Goal: Browse casually: Explore the website without a specific task or goal

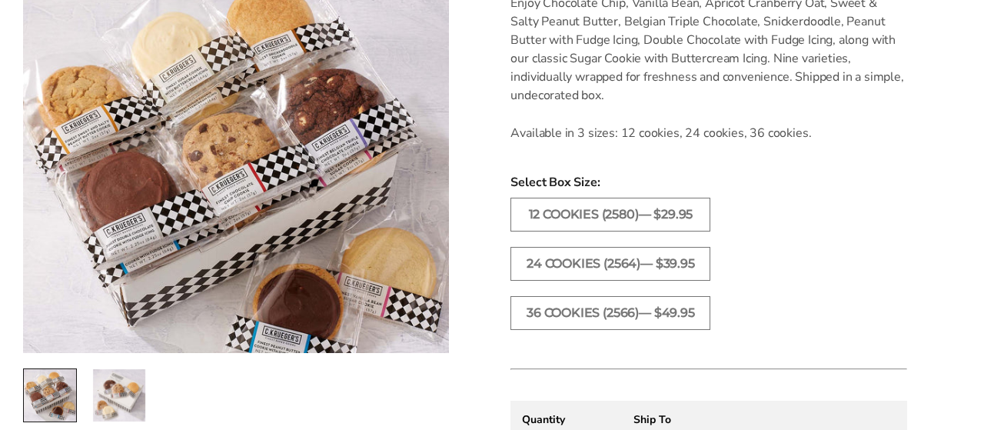
scroll to position [594, 0]
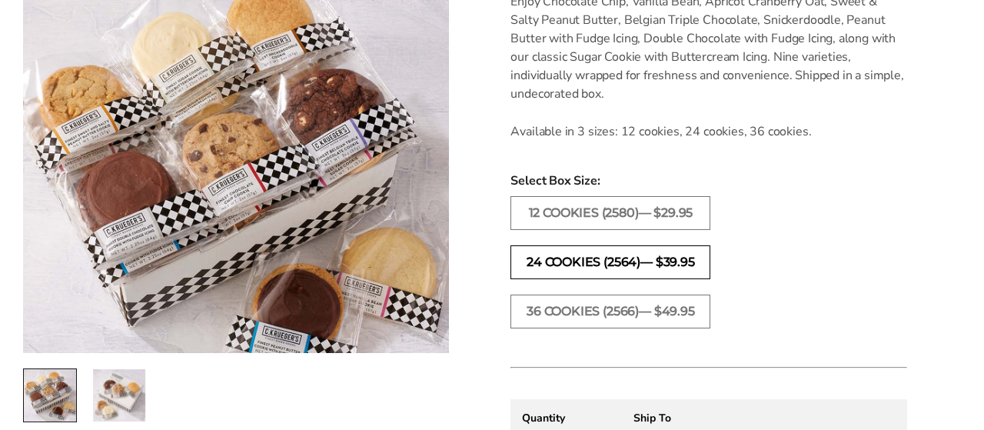
click at [691, 262] on label "24 COOKIES (2564)— $39.95" at bounding box center [611, 262] width 200 height 34
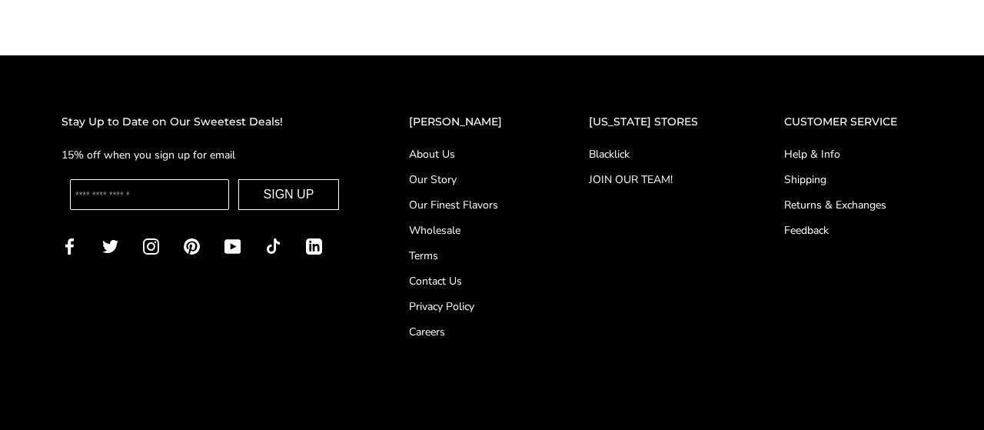
scroll to position [1423, 0]
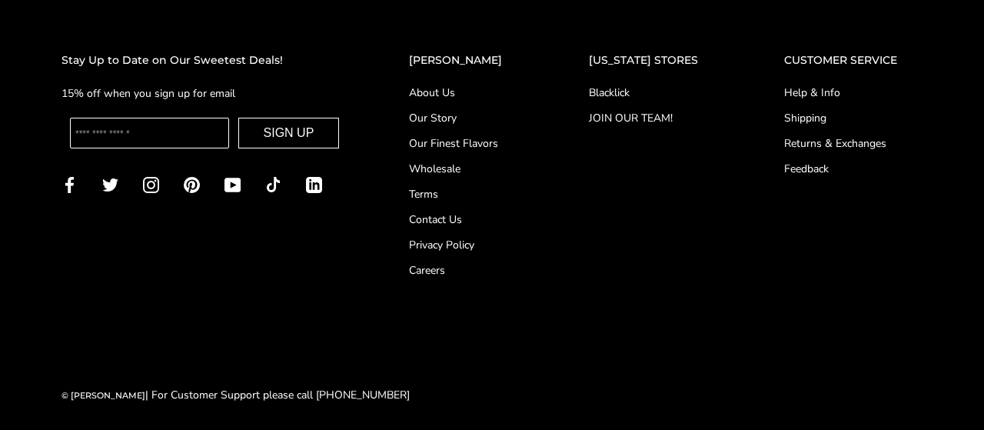
click at [460, 88] on link "About Us" at bounding box center [468, 93] width 118 height 16
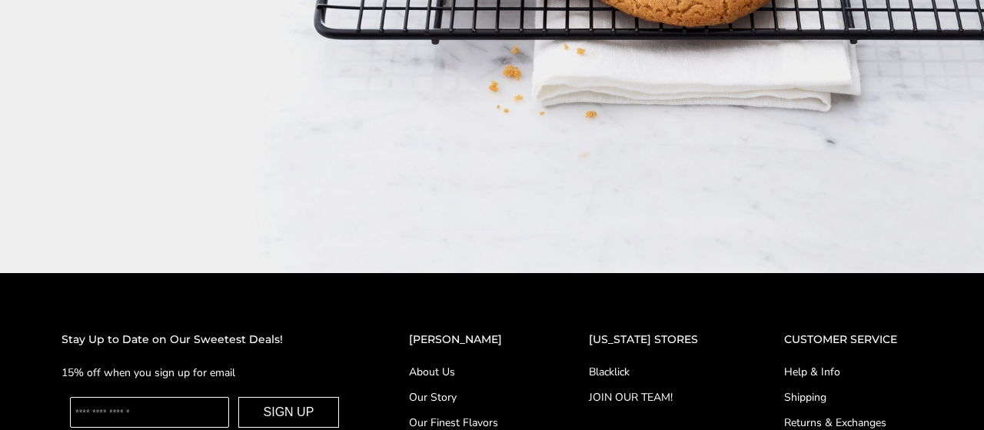
scroll to position [2539, 0]
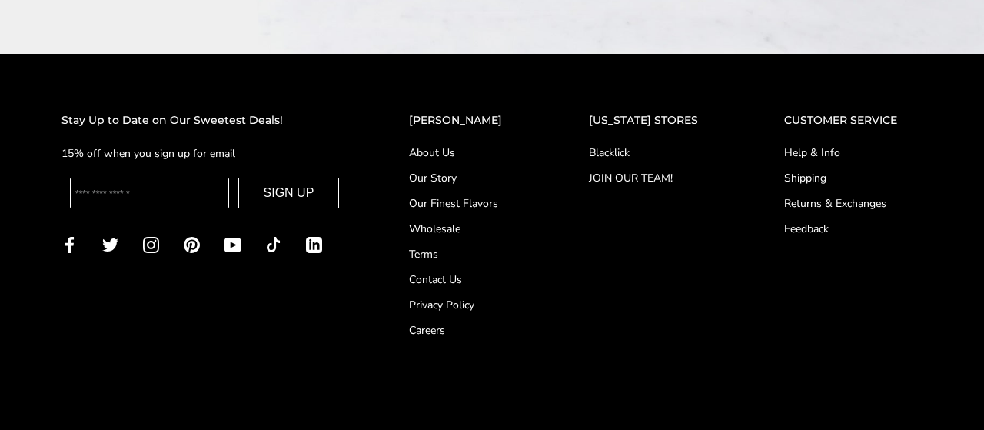
click at [450, 170] on link "Our Story" at bounding box center [468, 178] width 118 height 16
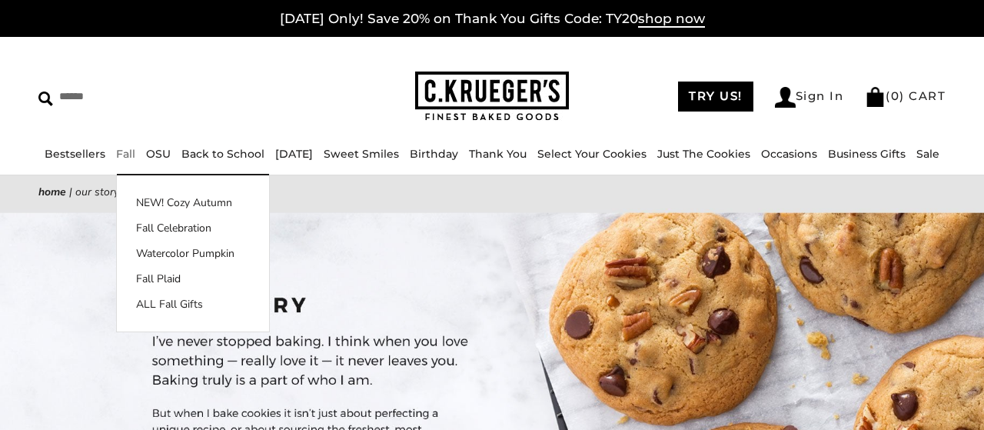
click at [121, 156] on link "Fall" at bounding box center [125, 154] width 19 height 14
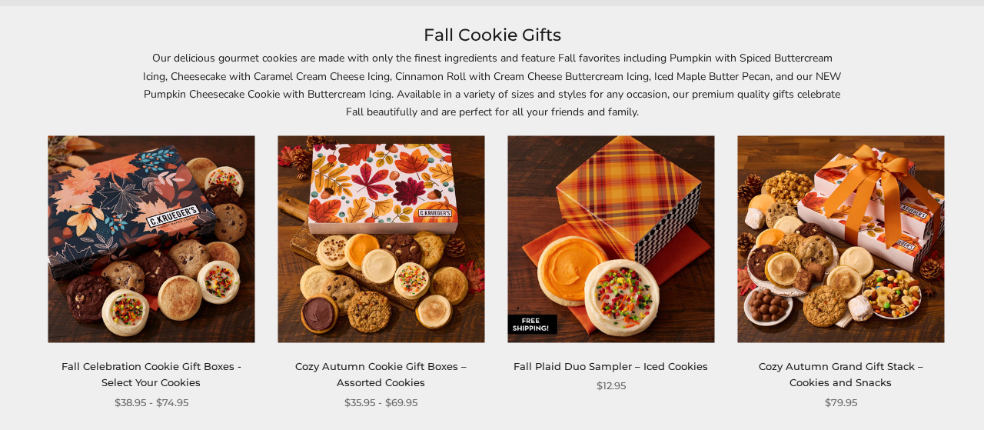
scroll to position [271, 0]
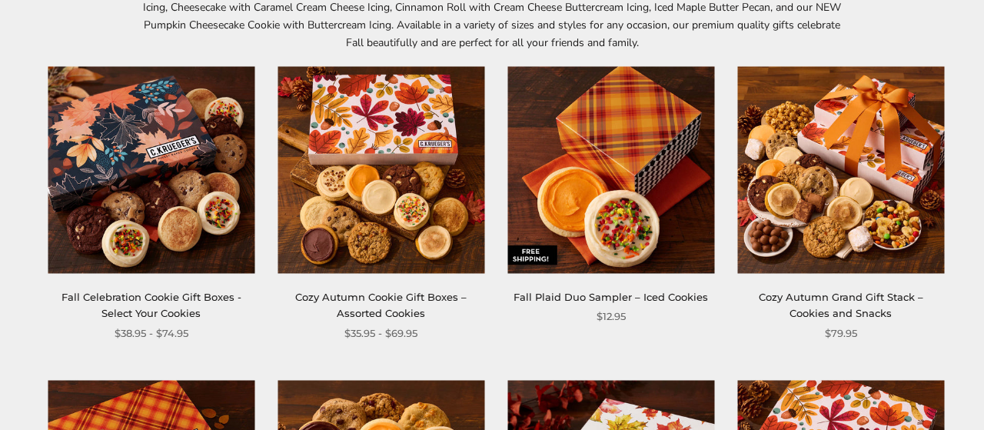
click at [401, 203] on img at bounding box center [381, 170] width 207 height 207
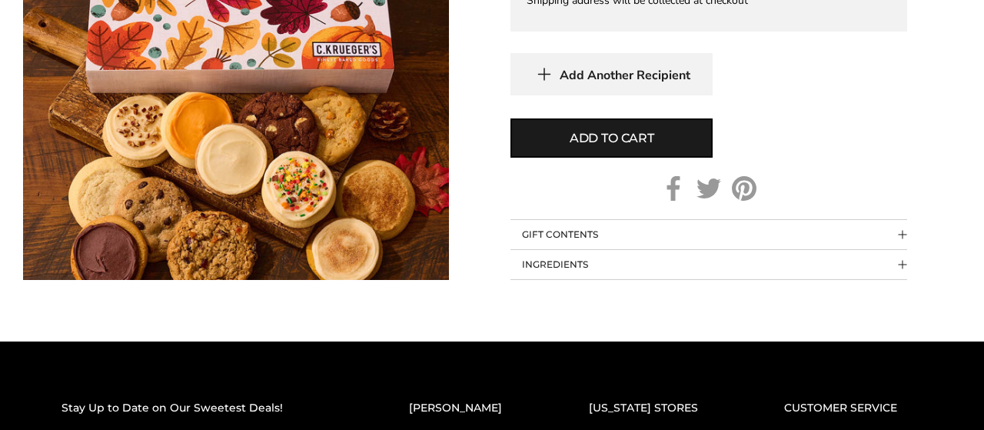
scroll to position [1477, 0]
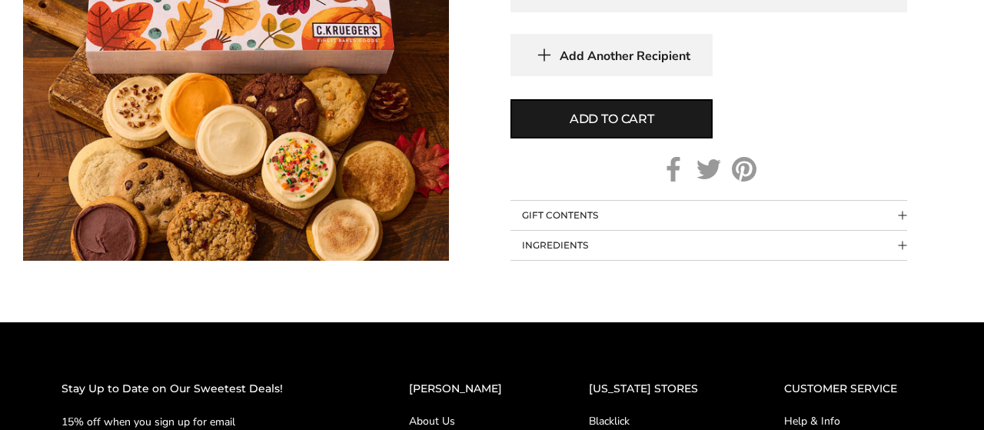
click at [627, 218] on button "GIFT CONTENTS" at bounding box center [709, 215] width 397 height 29
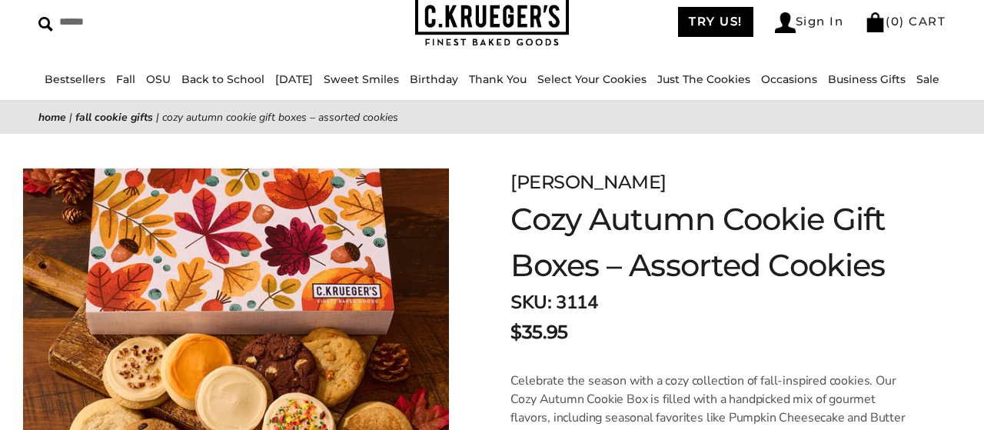
scroll to position [0, 0]
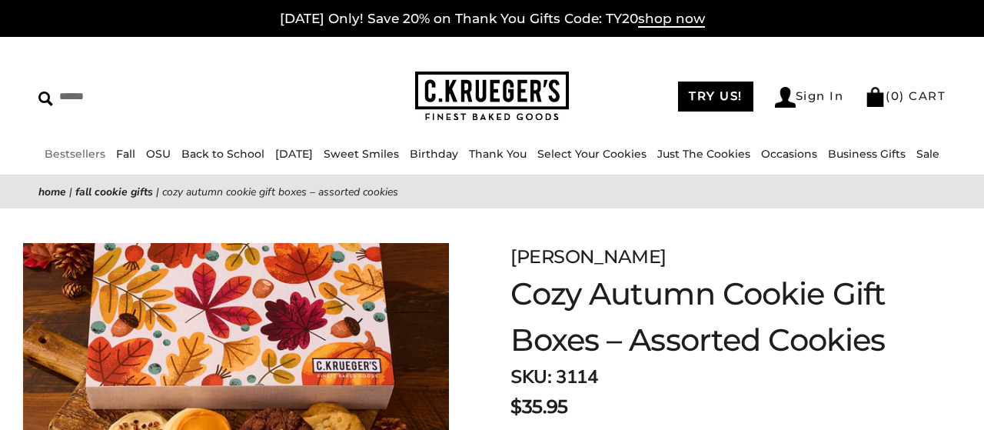
click at [73, 151] on link "Bestsellers" at bounding box center [75, 154] width 61 height 14
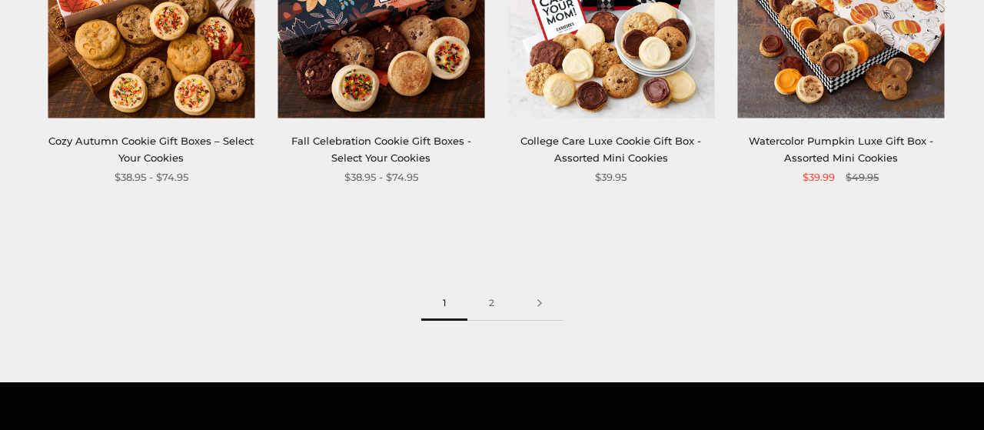
scroll to position [1993, 0]
click at [482, 295] on link "2" at bounding box center [492, 303] width 48 height 35
